Goal: Task Accomplishment & Management: Use online tool/utility

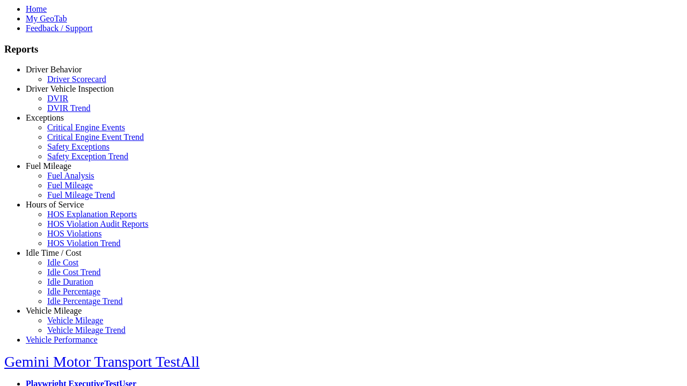
click at [62, 171] on link "Fuel Mileage" at bounding box center [49, 165] width 46 height 9
click at [70, 190] on link "Fuel Mileage" at bounding box center [70, 185] width 46 height 9
select select
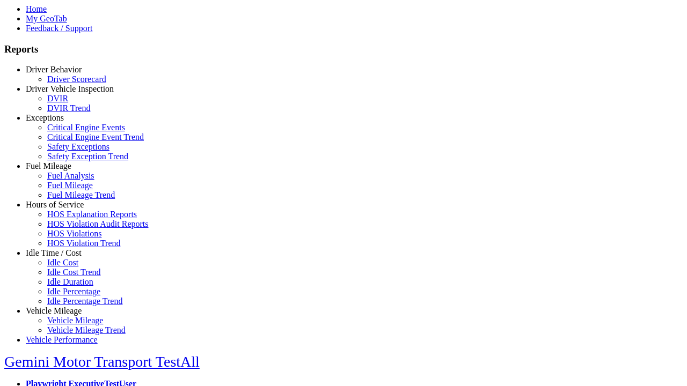
select select
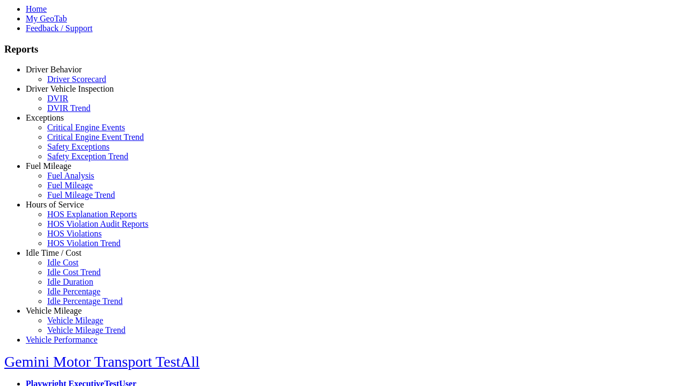
select select
